Goal: Task Accomplishment & Management: Complete application form

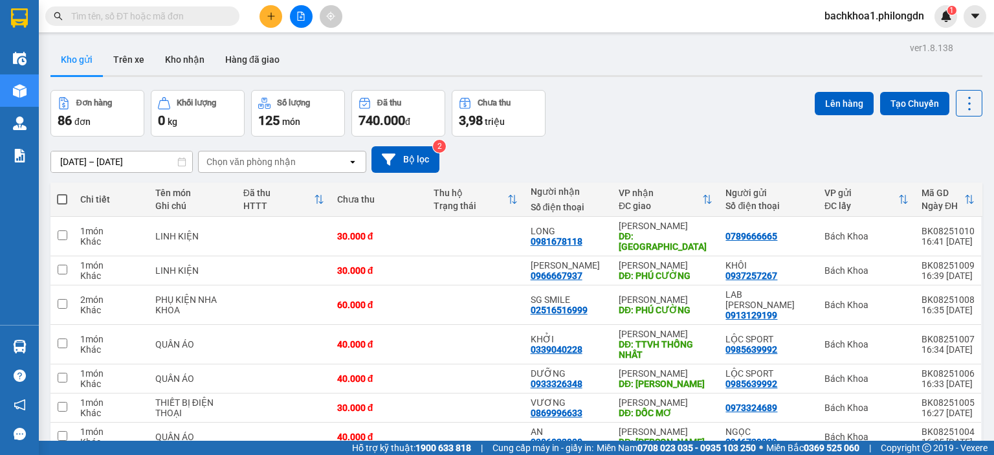
click at [139, 10] on input "text" at bounding box center [147, 16] width 153 height 14
paste input "0966667937"
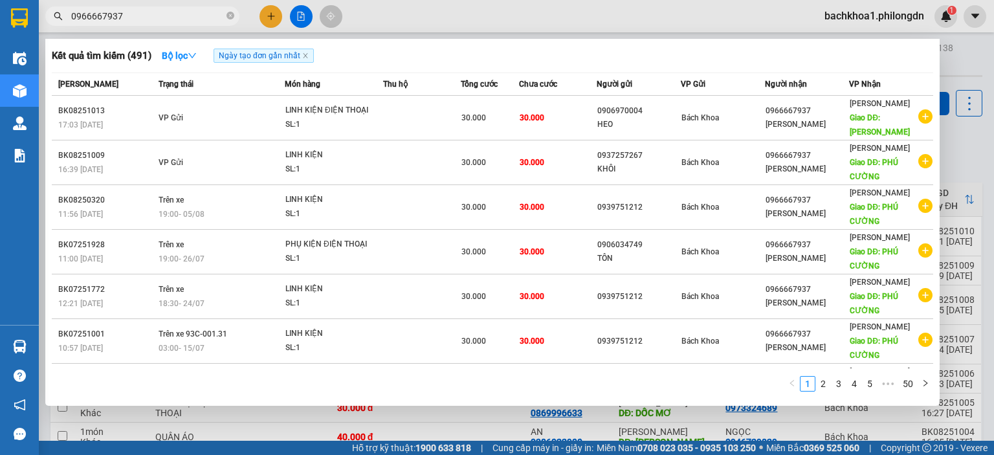
type input "0966667937"
click at [237, 15] on span "0966667937" at bounding box center [142, 15] width 194 height 19
click at [230, 13] on icon "close-circle" at bounding box center [231, 16] width 8 height 8
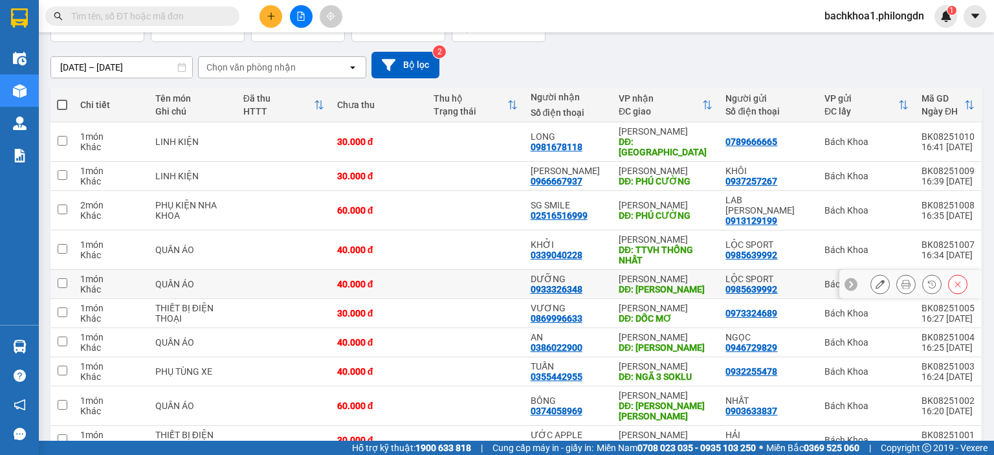
scroll to position [139, 0]
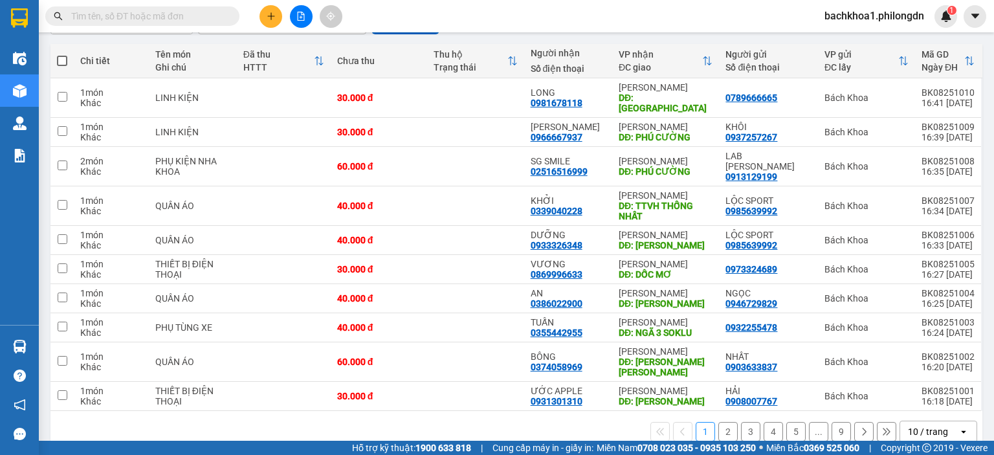
click at [718, 422] on button "2" at bounding box center [727, 431] width 19 height 19
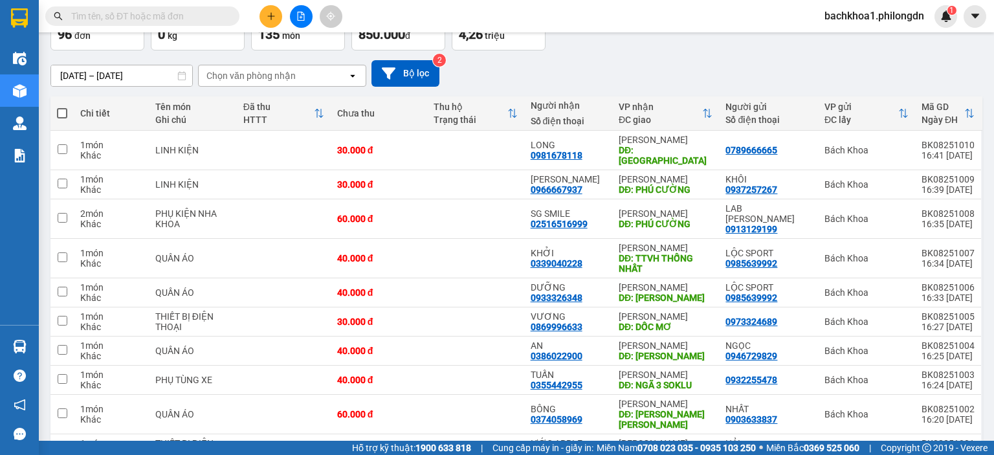
scroll to position [139, 0]
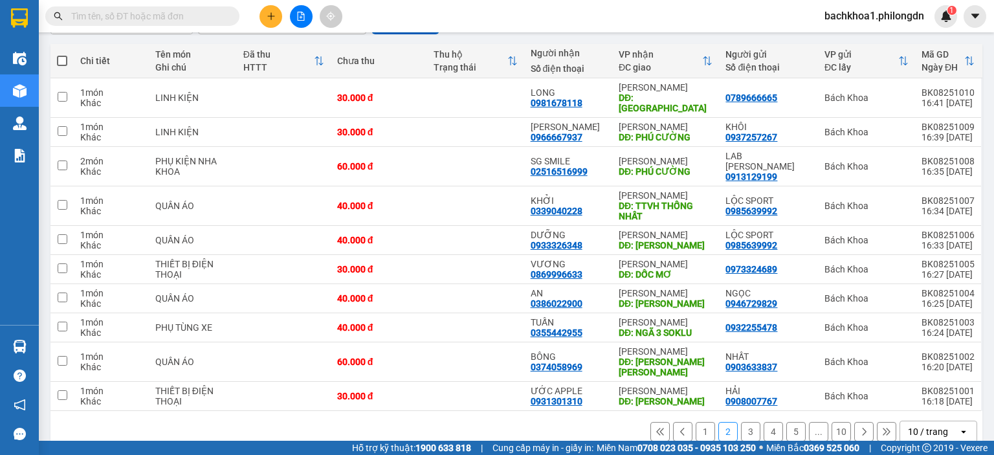
click at [696, 422] on button "1" at bounding box center [705, 431] width 19 height 19
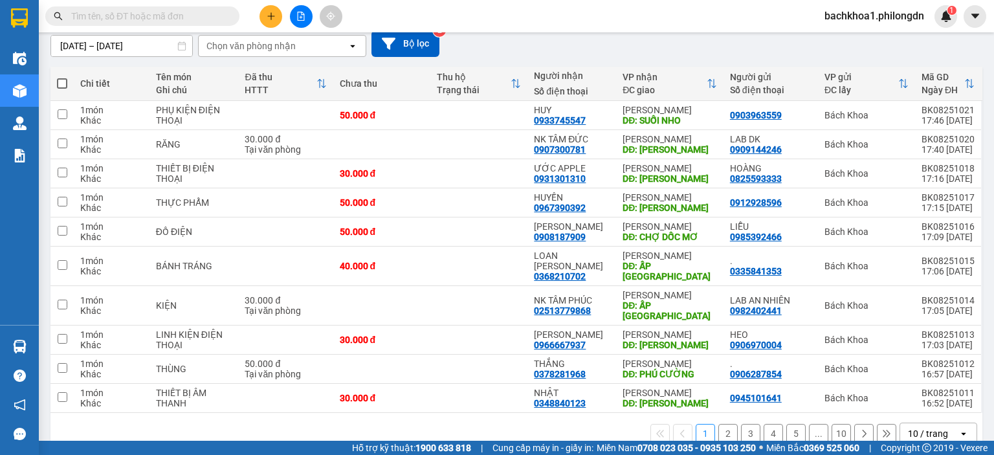
scroll to position [118, 0]
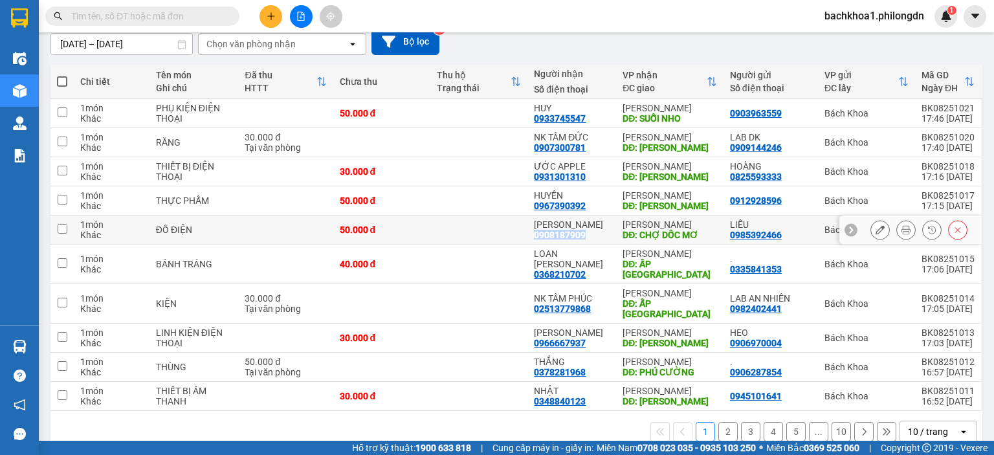
drag, startPoint x: 533, startPoint y: 233, endPoint x: 583, endPoint y: 235, distance: 49.9
click at [583, 235] on td "GIA LÊ 0908187909" at bounding box center [571, 230] width 89 height 29
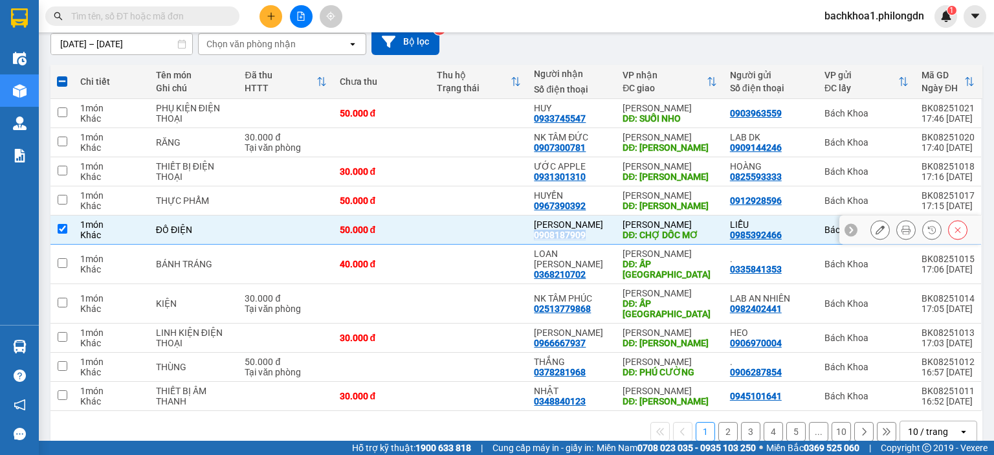
copy div "0908187909"
click at [606, 43] on div "11/08/2025 – 13/08/2025 Press the down arrow key to interact with the calendar …" at bounding box center [516, 41] width 932 height 27
drag, startPoint x: 534, startPoint y: 233, endPoint x: 585, endPoint y: 234, distance: 51.1
click at [585, 234] on div "GIA LÊ 0908187909" at bounding box center [572, 229] width 76 height 21
checkbox input "false"
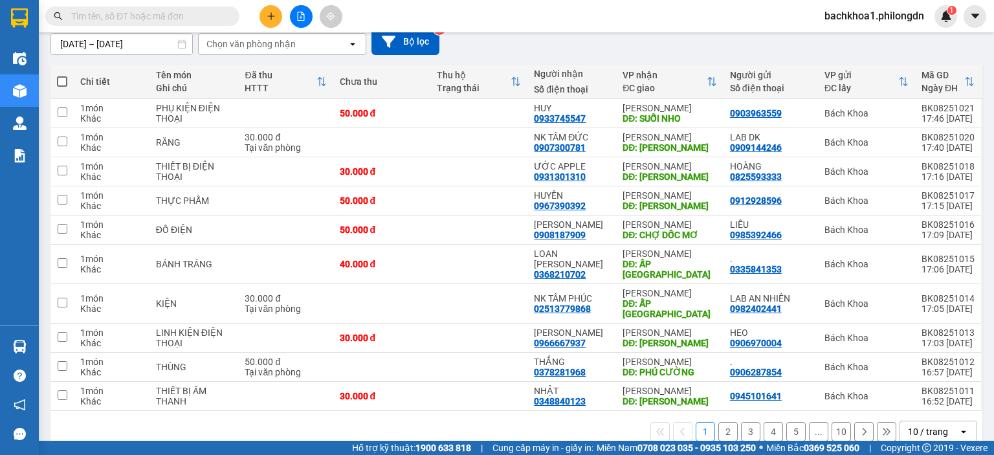
drag, startPoint x: 585, startPoint y: 234, endPoint x: 548, endPoint y: 54, distance: 183.8
click at [548, 54] on div "11/08/2025 – 13/08/2025 Press the down arrow key to interact with the calendar …" at bounding box center [516, 41] width 932 height 27
click at [590, 262] on div "LOAN CHÂU 0368210702" at bounding box center [572, 264] width 76 height 31
checkbox input "true"
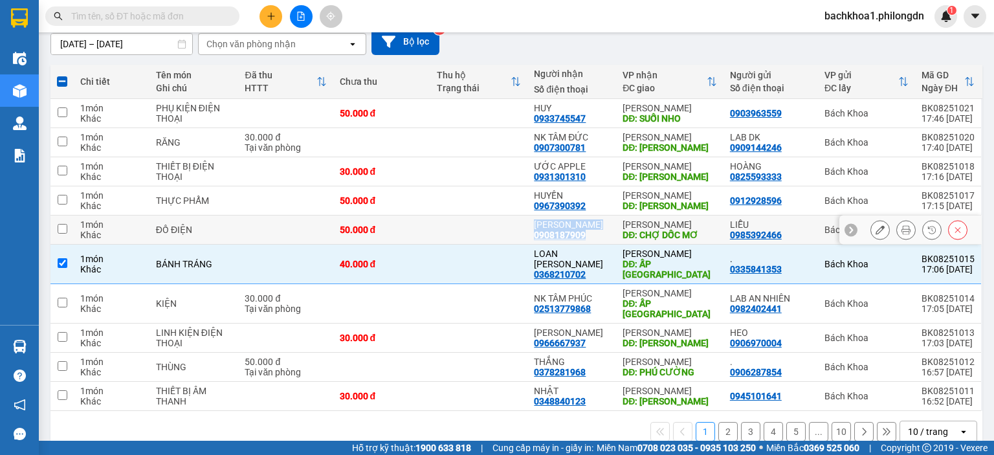
drag, startPoint x: 589, startPoint y: 233, endPoint x: 521, endPoint y: 232, distance: 68.0
click at [521, 232] on tr "1 món Khác ĐỒ ĐIỆN 50.000 đ GIA LÊ 0908187909 Gia Kiệm DĐ: CHỢ DỐC MƠ LIỄU 098…" at bounding box center [516, 230] width 932 height 29
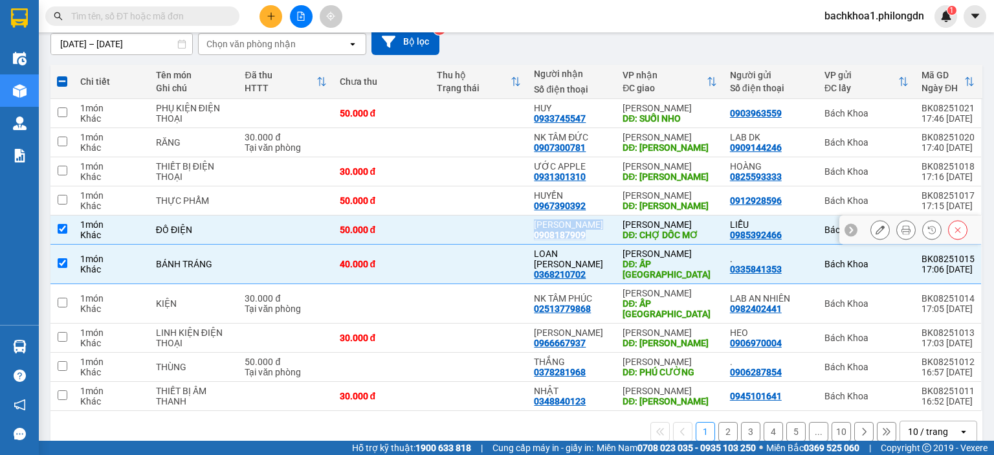
click at [575, 236] on div "0908187909" at bounding box center [560, 235] width 52 height 10
click at [572, 49] on div "11/08/2025 – 13/08/2025 Press the down arrow key to interact with the calendar …" at bounding box center [516, 41] width 932 height 27
click at [60, 227] on input "checkbox" at bounding box center [63, 229] width 10 height 10
checkbox input "false"
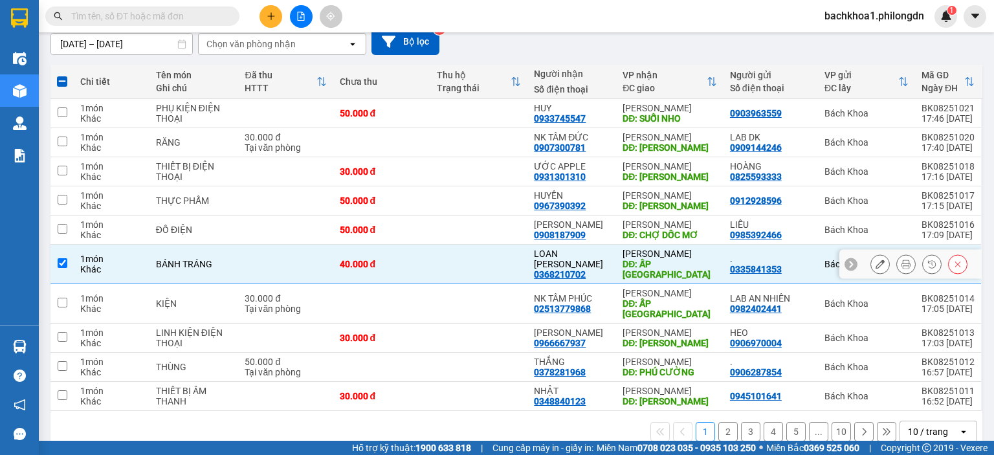
click at [60, 258] on input "checkbox" at bounding box center [63, 263] width 10 height 10
checkbox input "false"
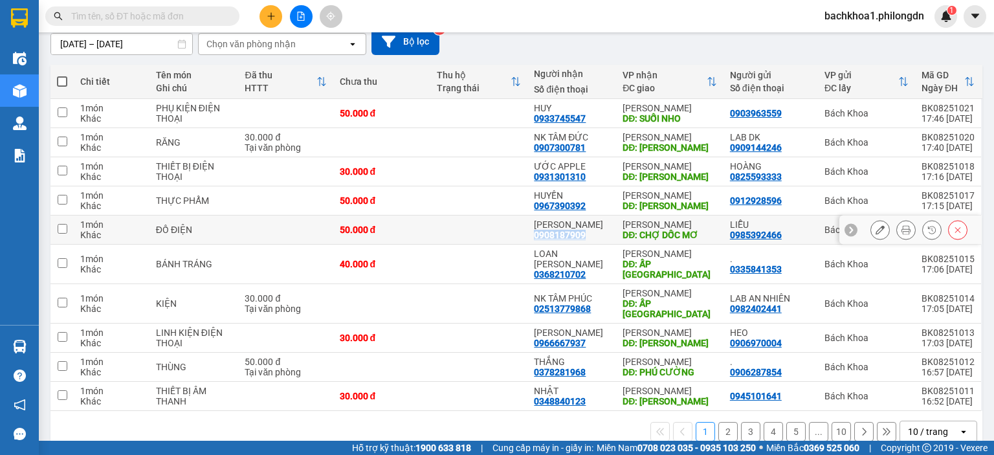
drag, startPoint x: 535, startPoint y: 232, endPoint x: 582, endPoint y: 234, distance: 47.3
click at [582, 234] on div "0908187909" at bounding box center [560, 235] width 52 height 10
copy div "0908187909"
click at [191, 17] on input "text" at bounding box center [147, 16] width 153 height 14
paste input "0966667937"
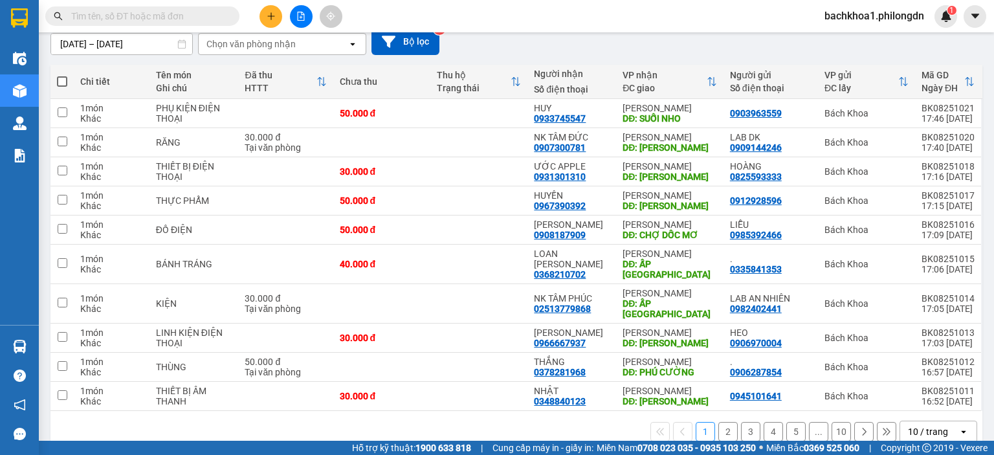
type input "0966667937"
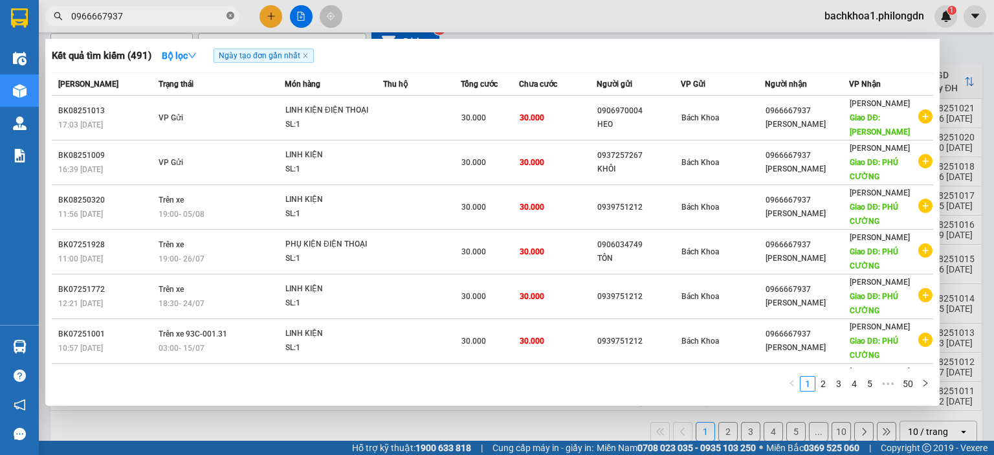
click at [231, 17] on icon "close-circle" at bounding box center [231, 16] width 8 height 8
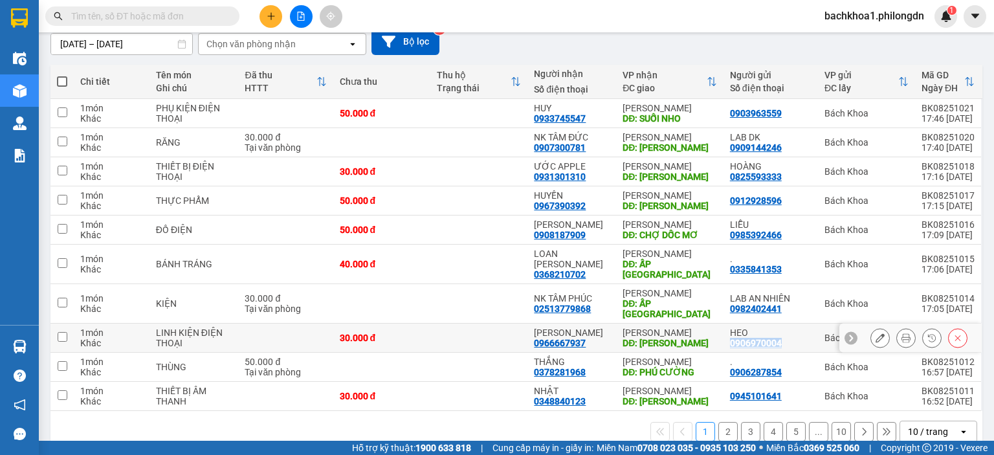
drag, startPoint x: 777, startPoint y: 320, endPoint x: 720, endPoint y: 322, distance: 57.0
click at [724, 324] on td "HEO 0906970004" at bounding box center [771, 338] width 94 height 29
checkbox input "true"
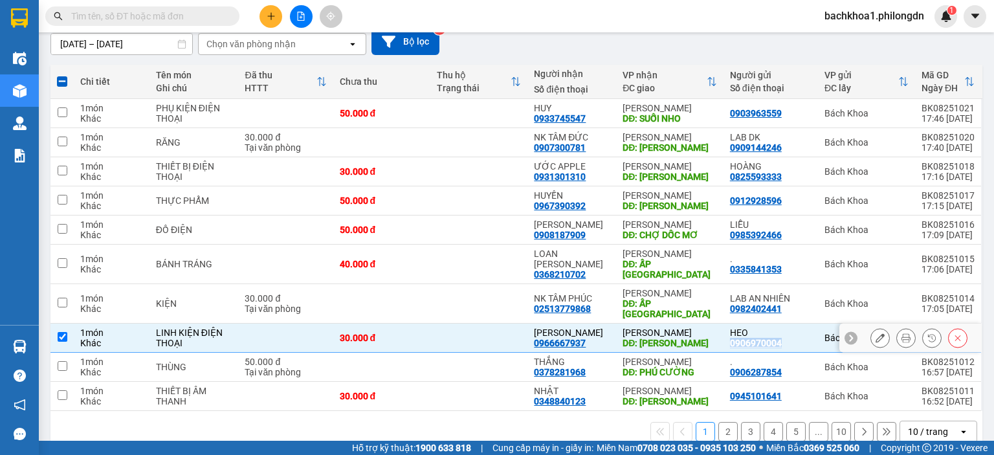
copy div "0906970004"
click at [163, 14] on input "text" at bounding box center [147, 16] width 153 height 14
paste input "0906970004"
type input "0906970004"
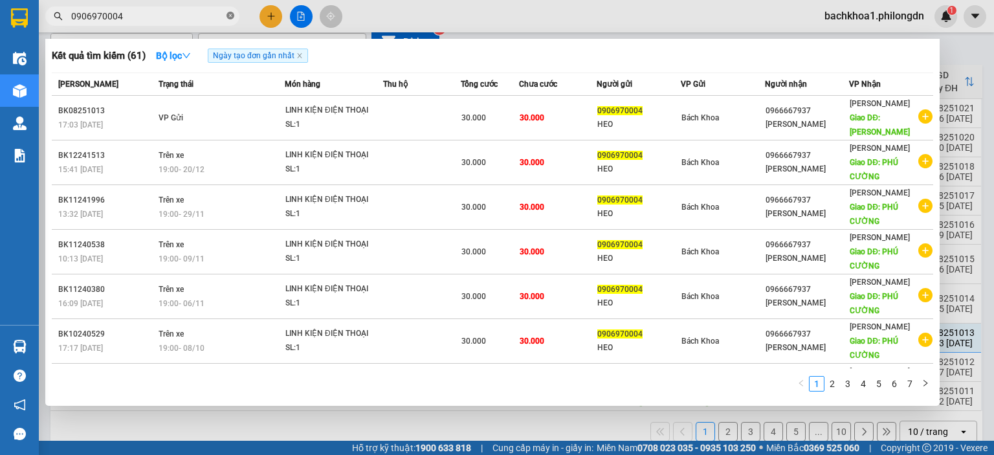
click at [232, 14] on icon "close-circle" at bounding box center [231, 16] width 8 height 8
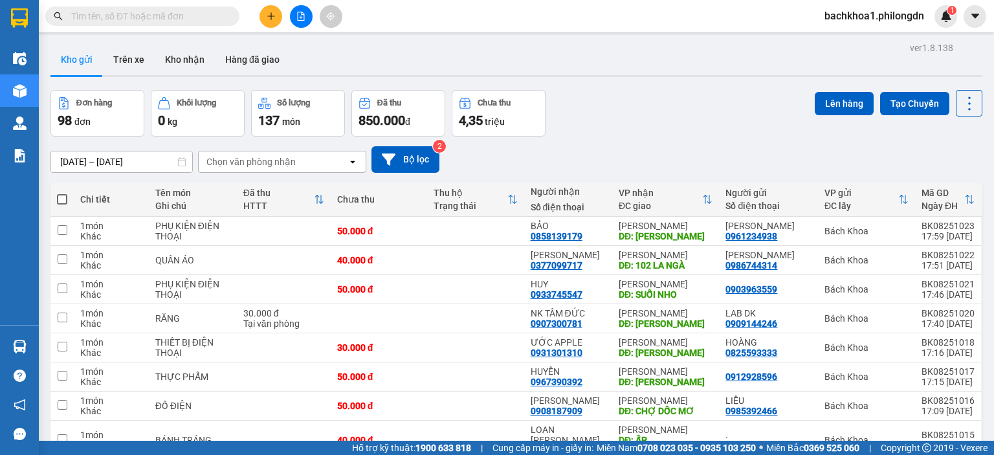
click at [137, 16] on input "text" at bounding box center [147, 16] width 153 height 14
paste input "0966667937"
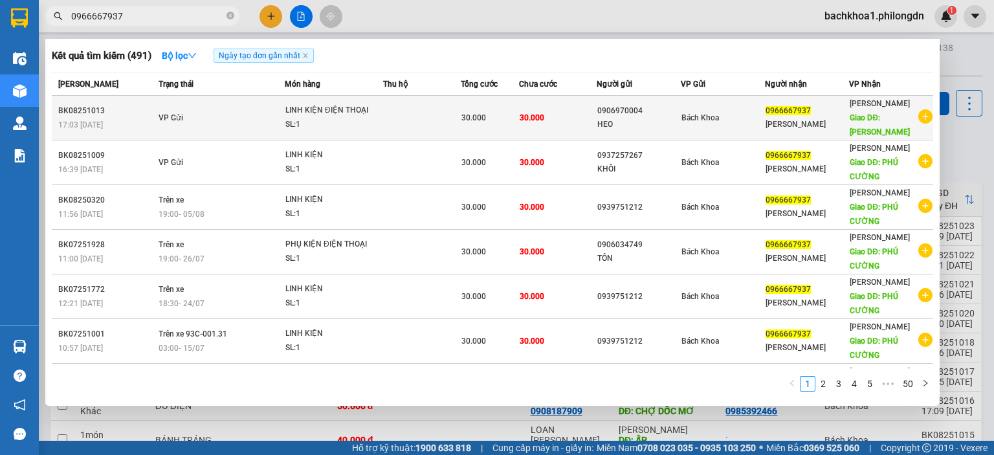
type input "0966667937"
click at [226, 121] on td "VP Gửi" at bounding box center [219, 118] width 129 height 45
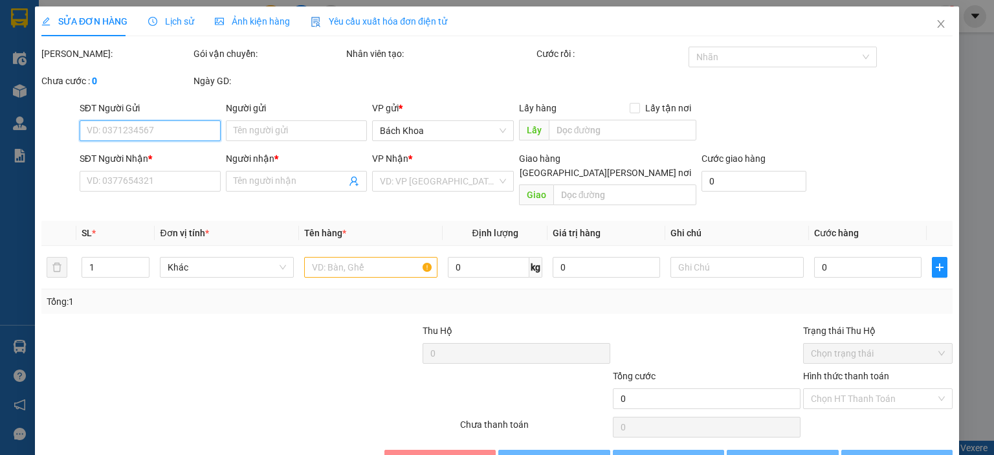
type input "0906970004"
type input "HEO"
type input "0966667937"
type input "[PERSON_NAME]"
type input "BẠCH LÂM"
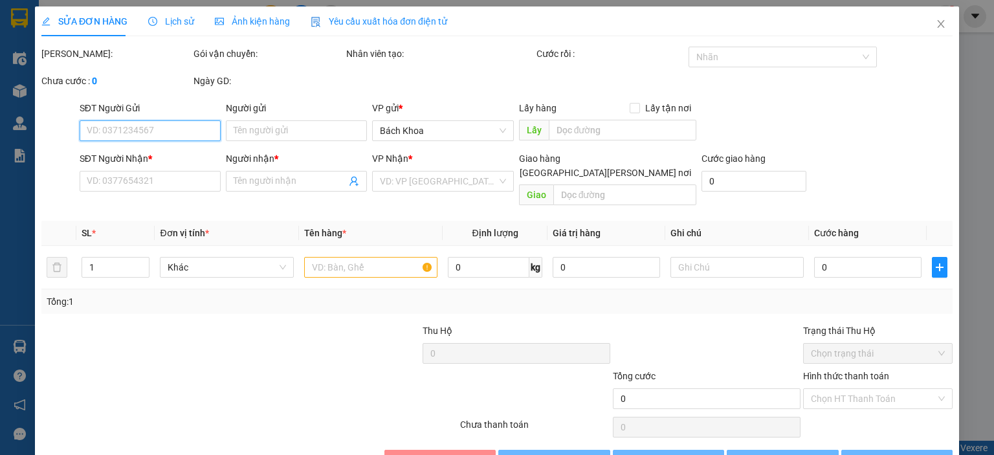
type input "30.000"
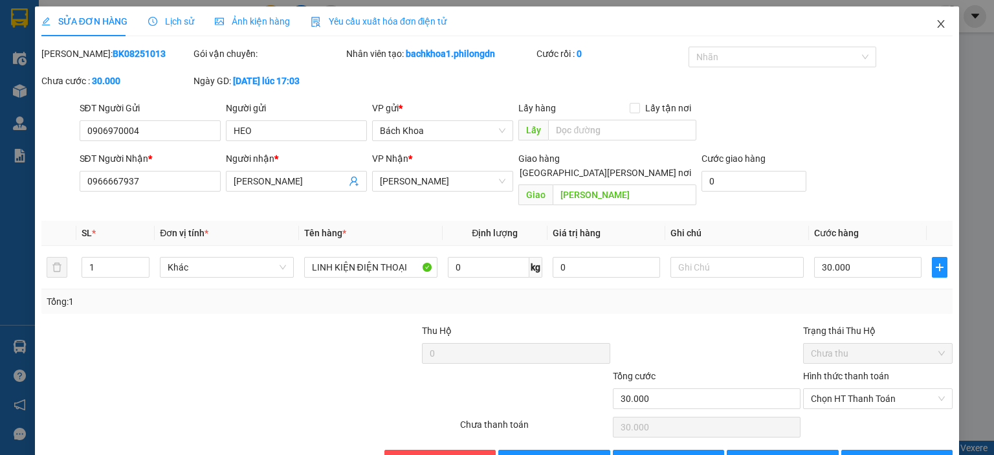
click at [936, 26] on icon "close" at bounding box center [941, 24] width 10 height 10
